Goal: Use online tool/utility: Use online tool/utility

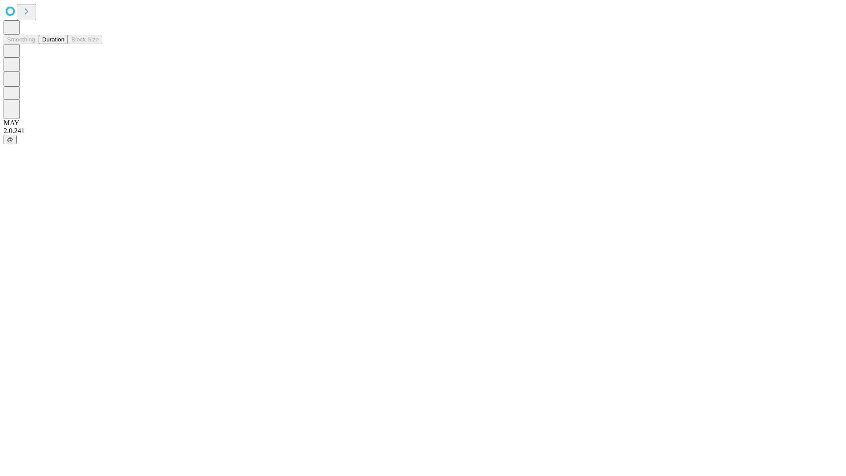
click at [64, 44] on button "Duration" at bounding box center [53, 39] width 29 height 9
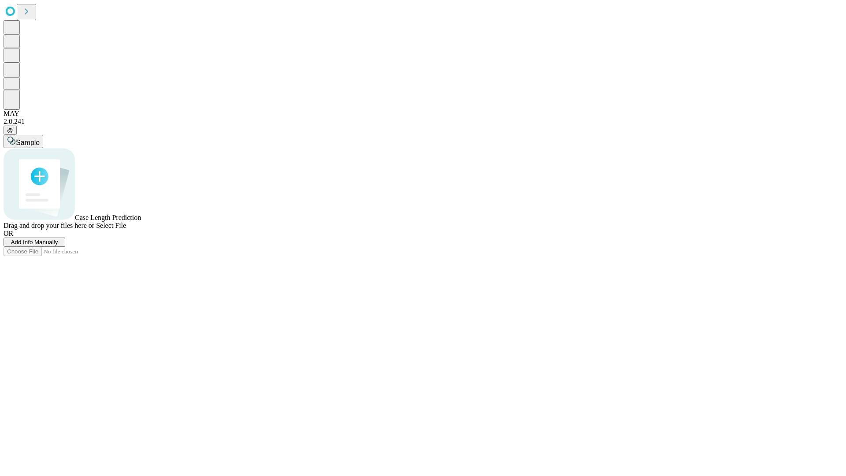
click at [126, 229] on span "Select File" at bounding box center [111, 225] width 30 height 7
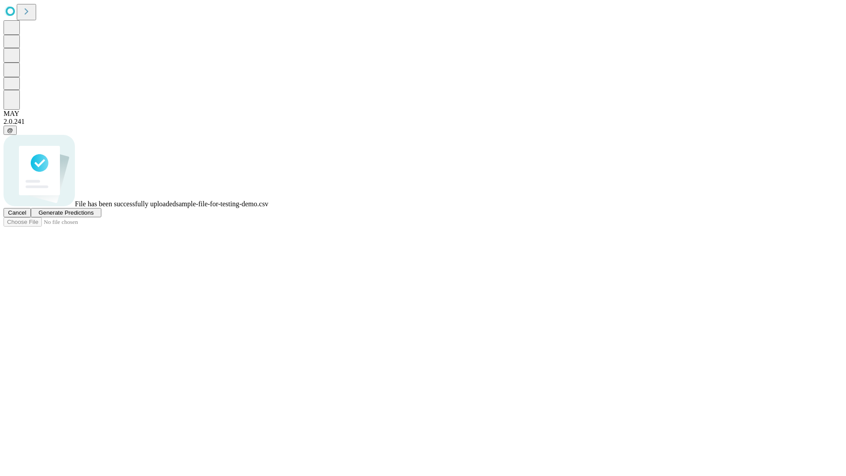
click at [93, 216] on span "Generate Predictions" at bounding box center [65, 212] width 55 height 7
